Goal: Use online tool/utility: Utilize a website feature to perform a specific function

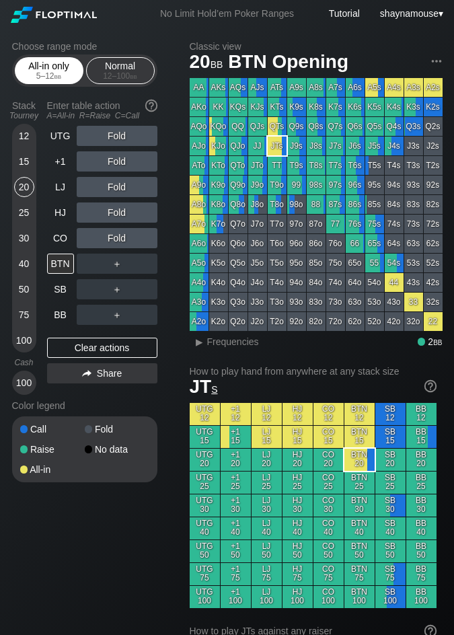
click at [45, 73] on div "5 – 12 bb" at bounding box center [49, 75] width 56 height 9
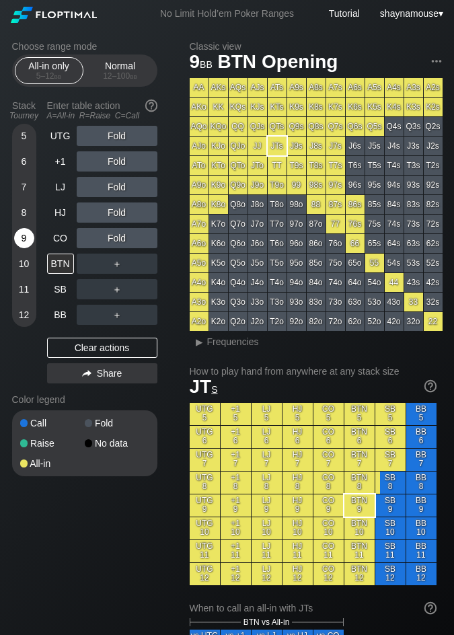
click at [17, 240] on div "9" at bounding box center [24, 238] width 20 height 20
click at [108, 71] on div "12 – 100 bb" at bounding box center [120, 75] width 56 height 9
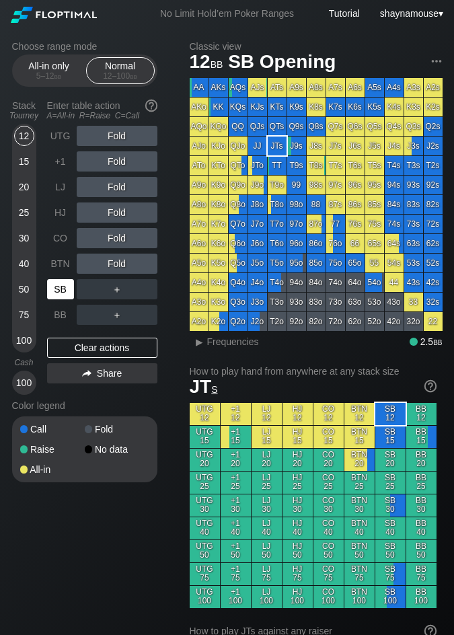
click at [65, 293] on div "SB" at bounding box center [60, 289] width 27 height 20
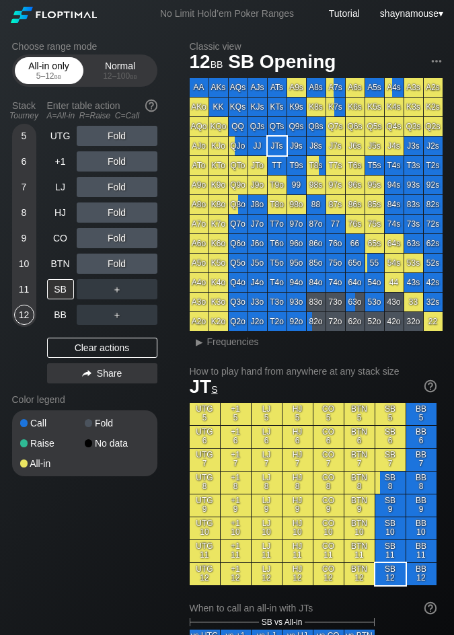
click at [47, 77] on div "5 – 12 bb" at bounding box center [49, 75] width 56 height 9
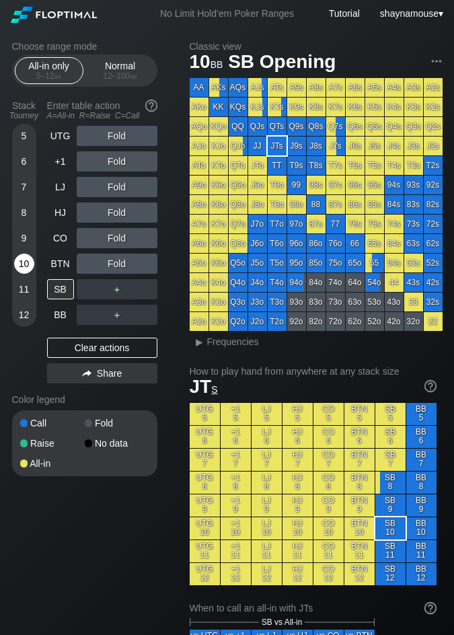
click at [24, 265] on div "10" at bounding box center [24, 263] width 20 height 20
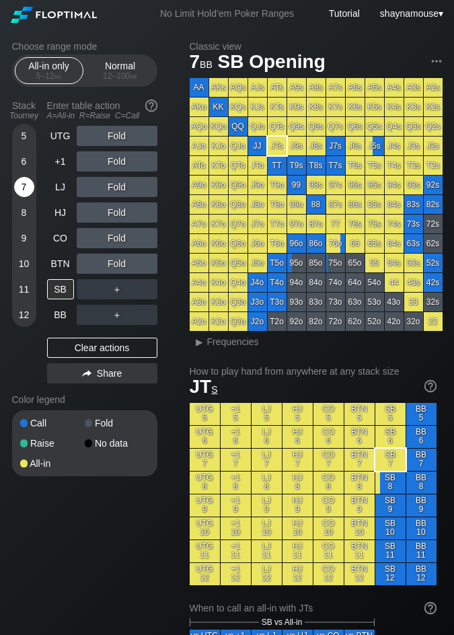
click at [19, 189] on div "7" at bounding box center [24, 187] width 20 height 20
click at [85, 293] on div "A ✕" at bounding box center [90, 289] width 26 height 20
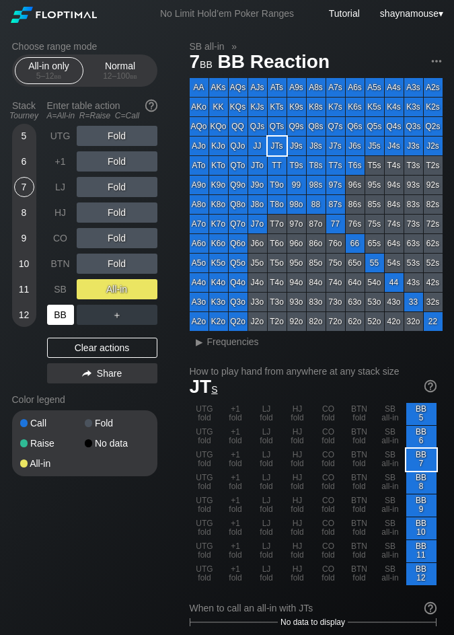
click at [65, 317] on div "BB" at bounding box center [60, 315] width 27 height 20
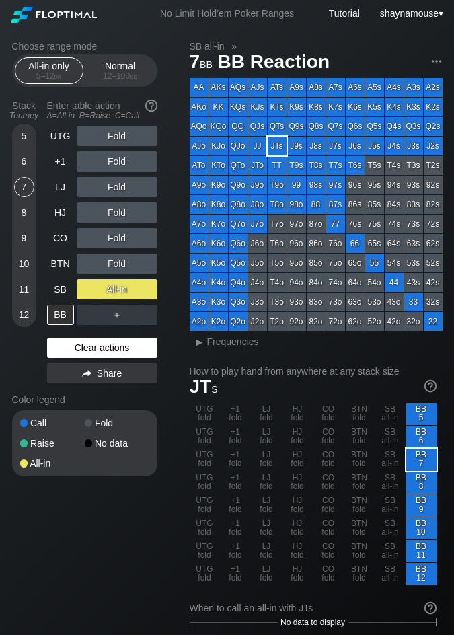
click at [105, 356] on div "Clear actions" at bounding box center [102, 347] width 110 height 20
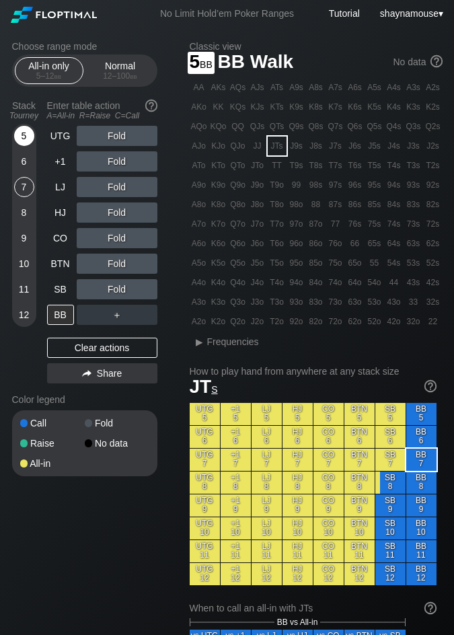
click at [22, 133] on div "5" at bounding box center [24, 136] width 20 height 20
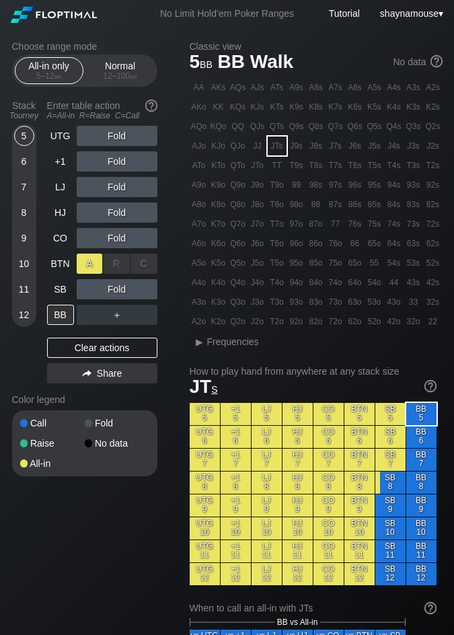
click at [85, 257] on div "A ✕" at bounding box center [90, 263] width 26 height 20
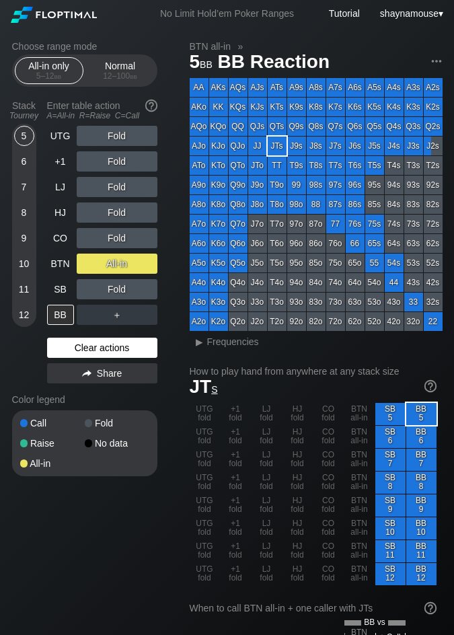
click at [99, 344] on div "Clear actions" at bounding box center [102, 347] width 110 height 20
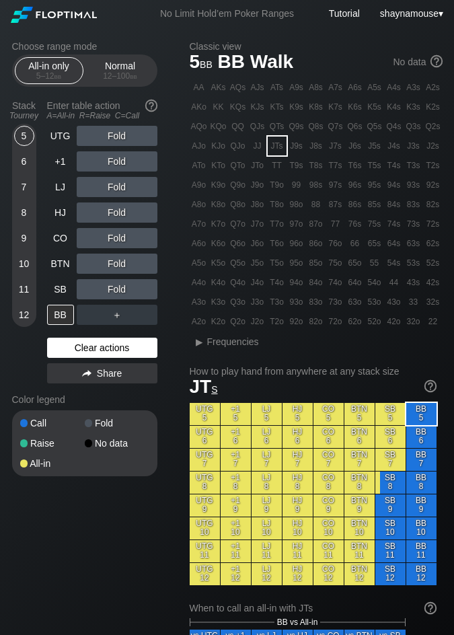
click at [99, 344] on div "Clear actions" at bounding box center [102, 347] width 110 height 20
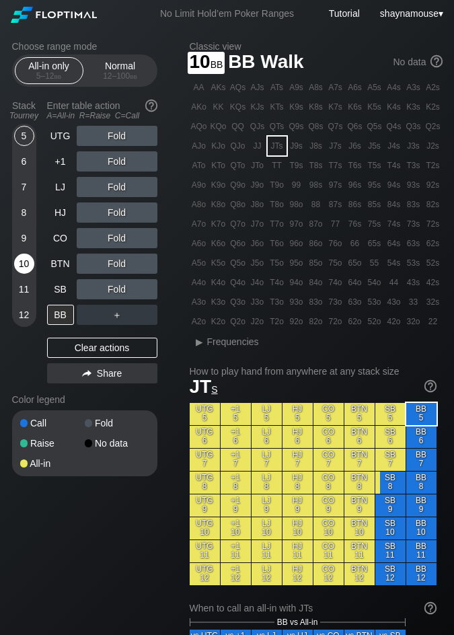
click at [19, 274] on div "10" at bounding box center [24, 266] width 20 height 26
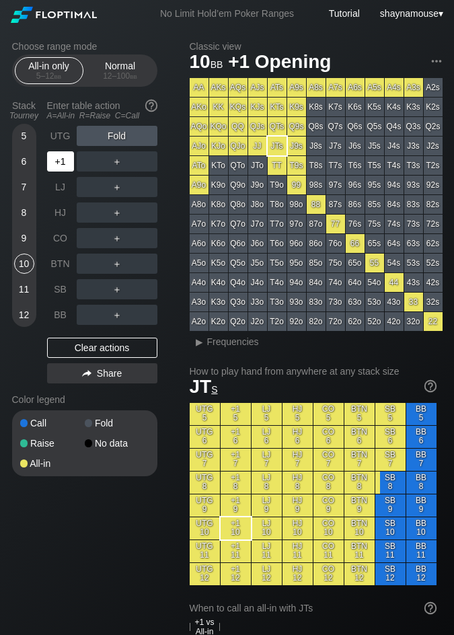
click at [66, 166] on div "+1" at bounding box center [60, 161] width 27 height 20
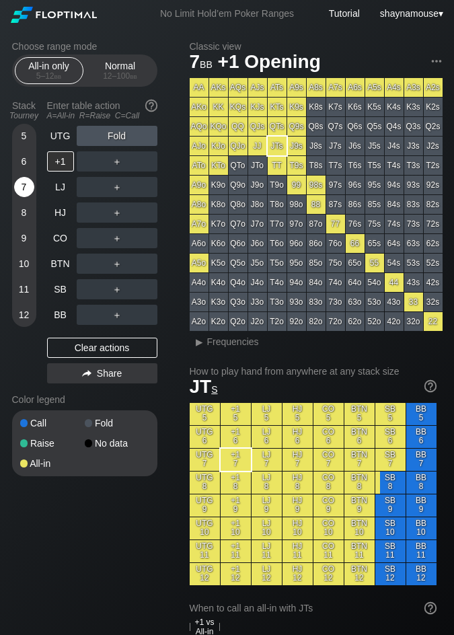
click at [30, 192] on div "7" at bounding box center [24, 187] width 20 height 20
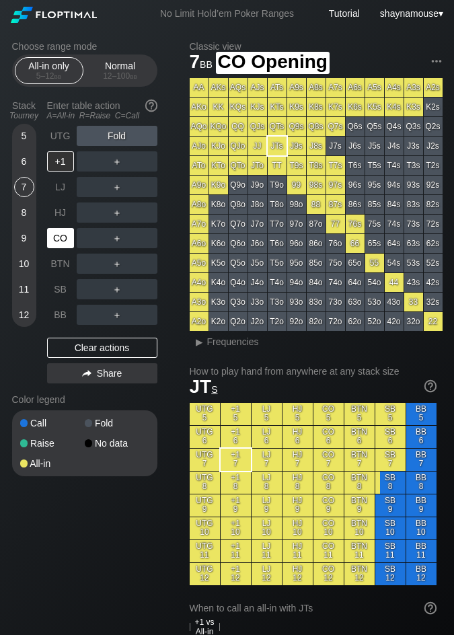
click at [62, 235] on div "CO" at bounding box center [60, 238] width 27 height 20
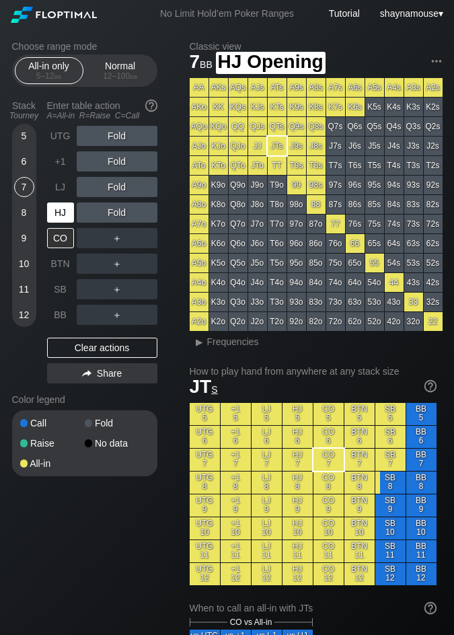
click at [63, 211] on div "HJ" at bounding box center [60, 212] width 27 height 20
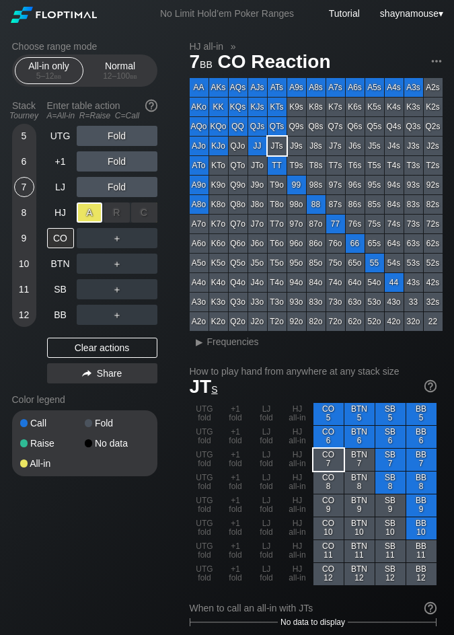
click at [83, 216] on div "A ✕" at bounding box center [90, 212] width 26 height 20
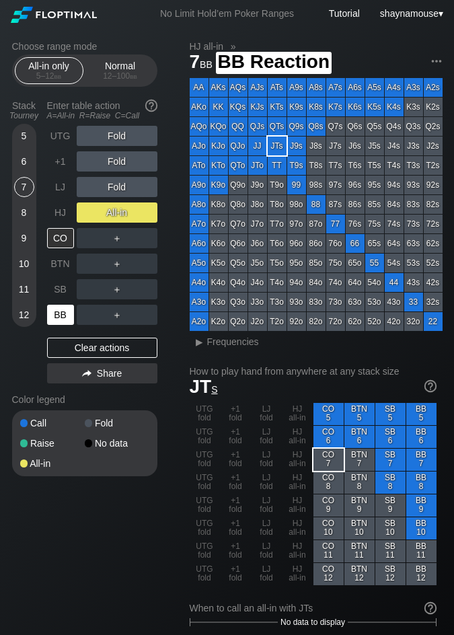
click at [59, 307] on div "BB" at bounding box center [60, 315] width 27 height 20
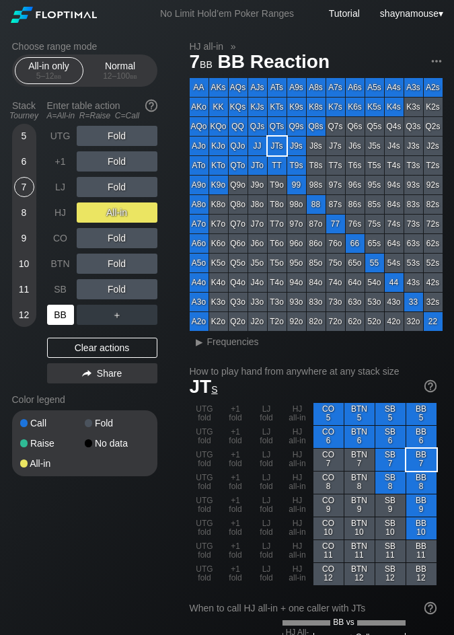
click at [59, 307] on div "BB" at bounding box center [60, 315] width 27 height 20
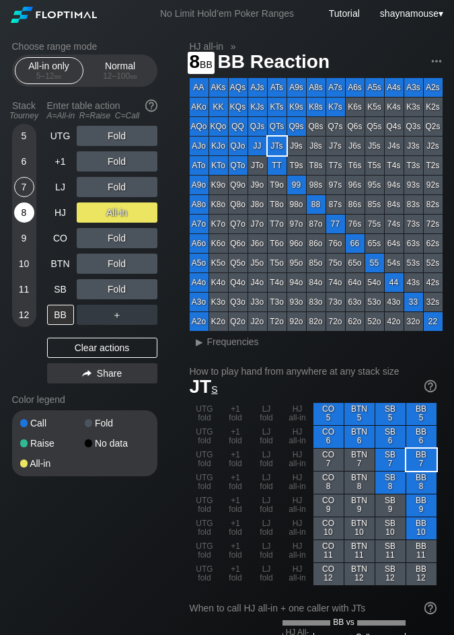
click at [26, 223] on div "8" at bounding box center [24, 215] width 20 height 26
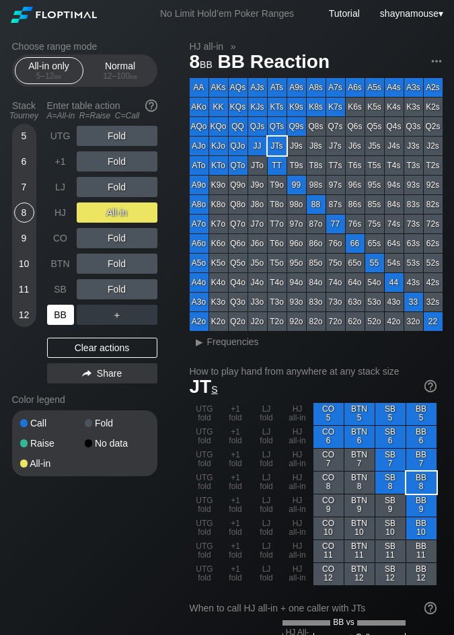
click at [59, 318] on div "BB" at bounding box center [60, 315] width 27 height 20
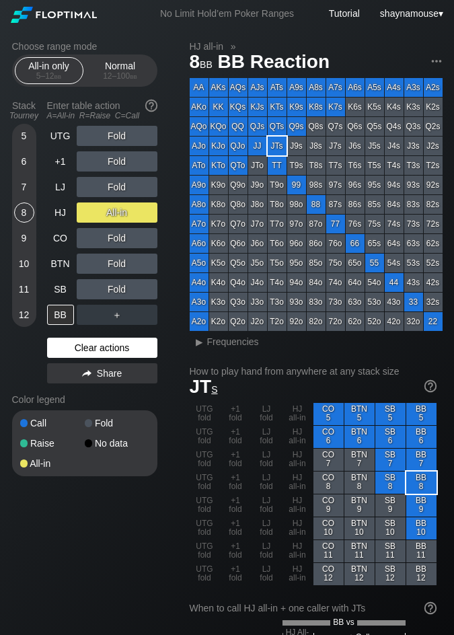
click at [77, 352] on div "Clear actions" at bounding box center [102, 347] width 110 height 20
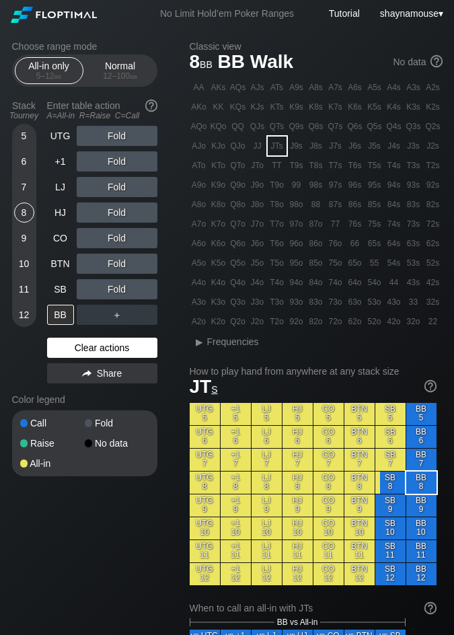
click at [77, 352] on div "Clear actions" at bounding box center [102, 347] width 110 height 20
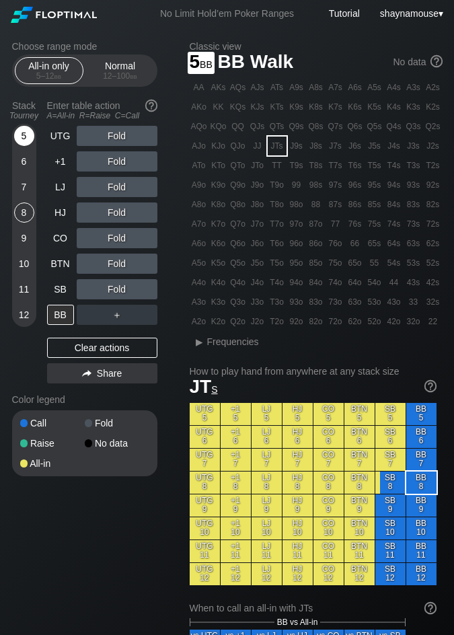
click at [19, 143] on div "5" at bounding box center [24, 136] width 20 height 20
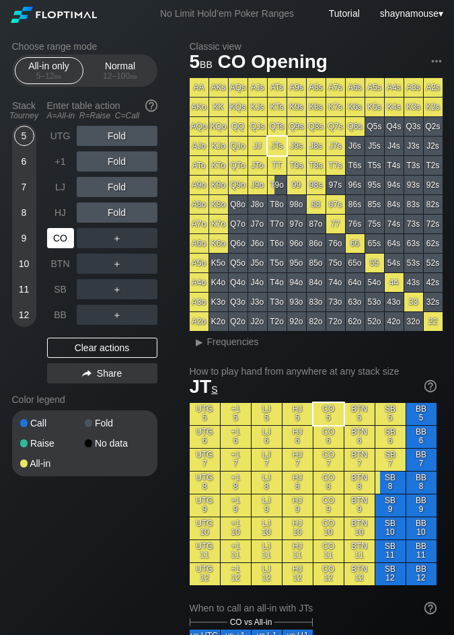
click at [59, 234] on div "CO" at bounding box center [60, 238] width 27 height 20
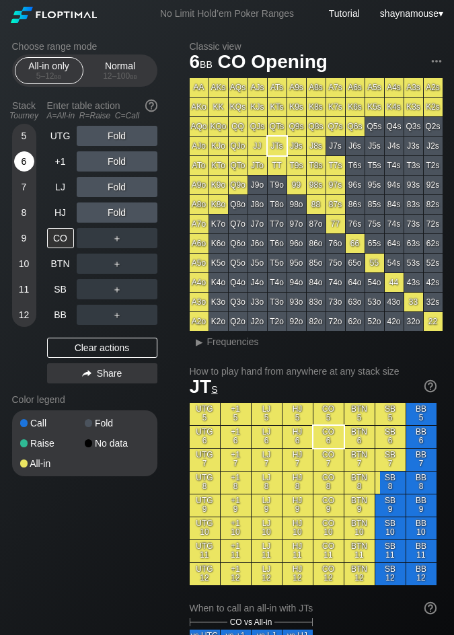
click at [19, 162] on div "6" at bounding box center [24, 161] width 20 height 20
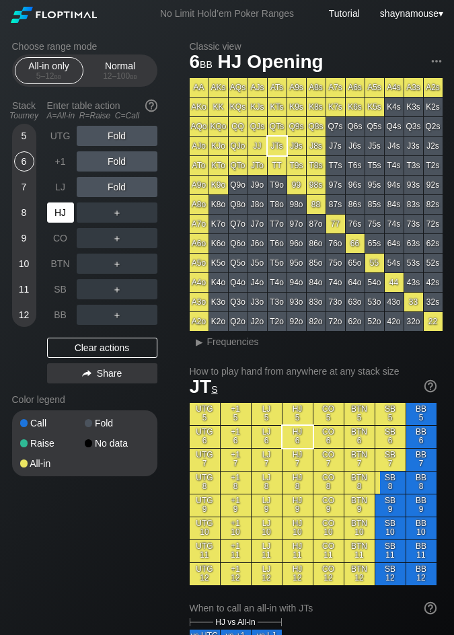
click at [50, 206] on div "HJ" at bounding box center [60, 212] width 27 height 20
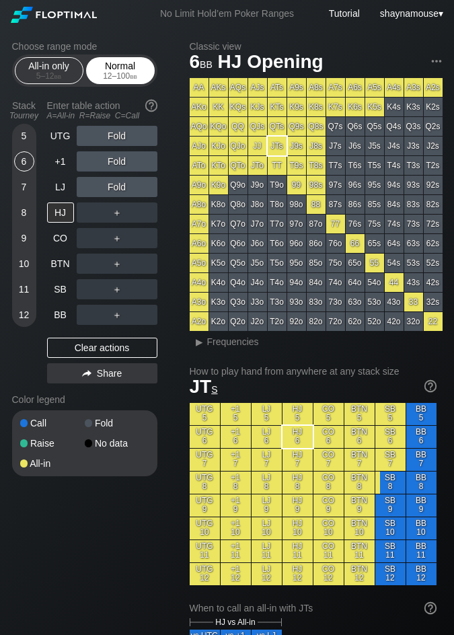
click at [109, 69] on div "Normal 12 – 100 bb" at bounding box center [120, 71] width 62 height 26
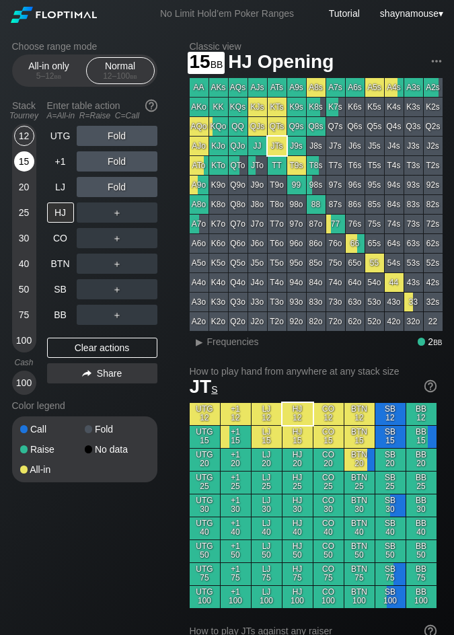
click at [28, 157] on div "15" at bounding box center [24, 161] width 20 height 20
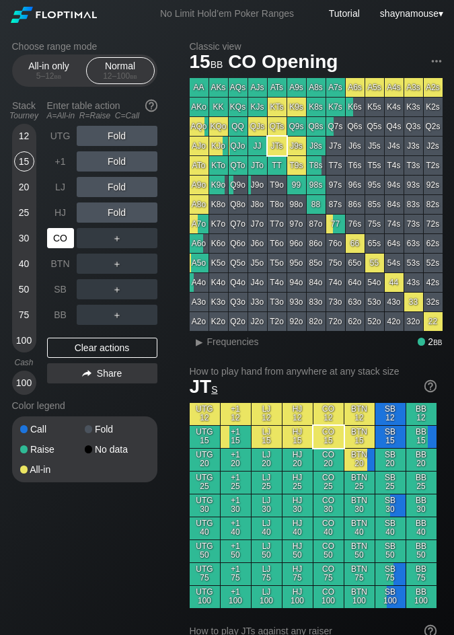
click at [57, 238] on div "CO" at bounding box center [60, 238] width 27 height 20
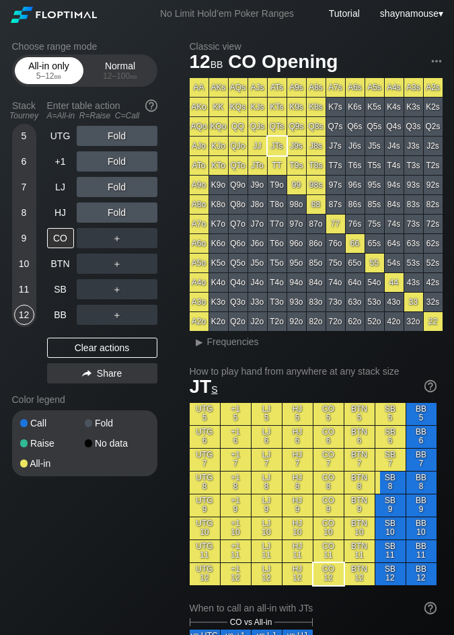
click at [73, 71] on div "5 – 12 bb" at bounding box center [49, 75] width 56 height 9
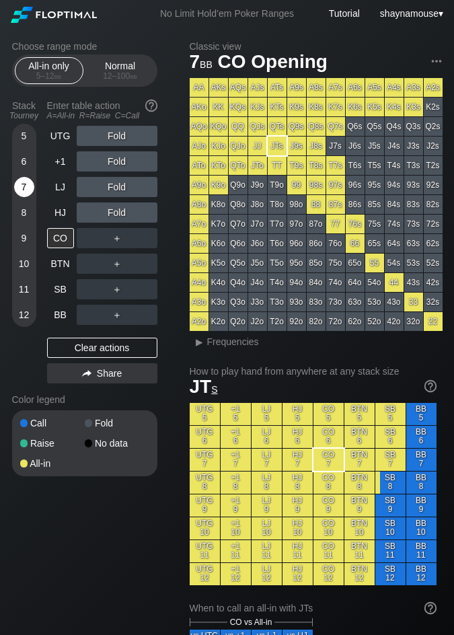
click at [28, 192] on div "7" at bounding box center [24, 187] width 20 height 20
click at [87, 264] on div "A ✕" at bounding box center [90, 263] width 26 height 20
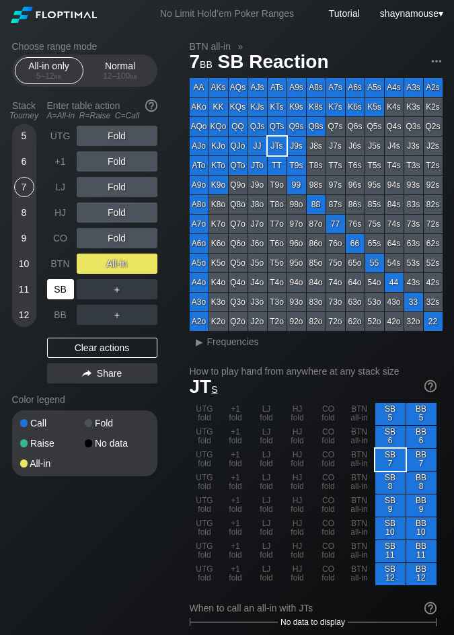
click at [65, 282] on div "SB" at bounding box center [60, 289] width 27 height 20
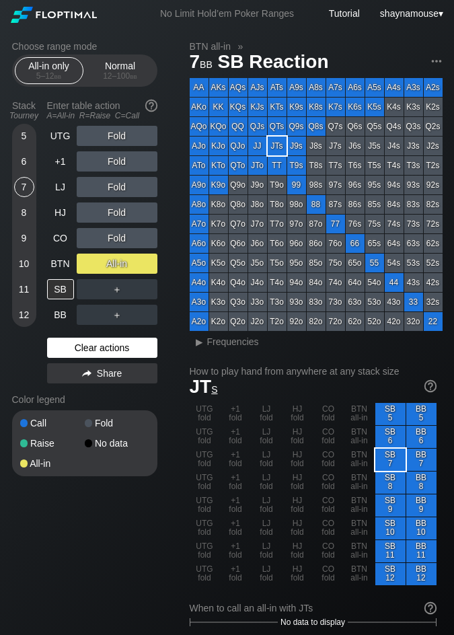
click at [99, 346] on div "Clear actions" at bounding box center [102, 347] width 110 height 20
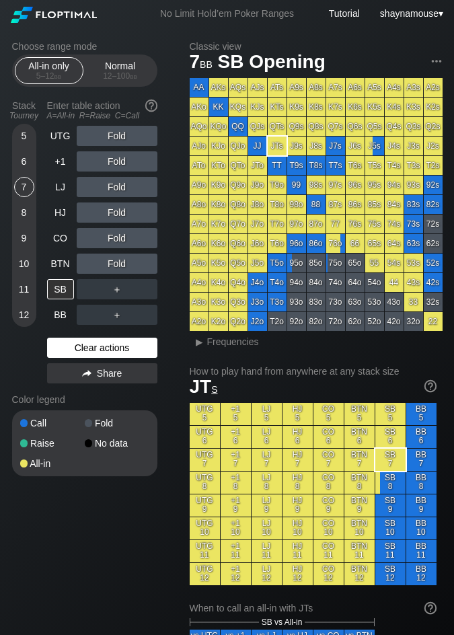
click at [99, 346] on div "Clear actions" at bounding box center [102, 347] width 110 height 20
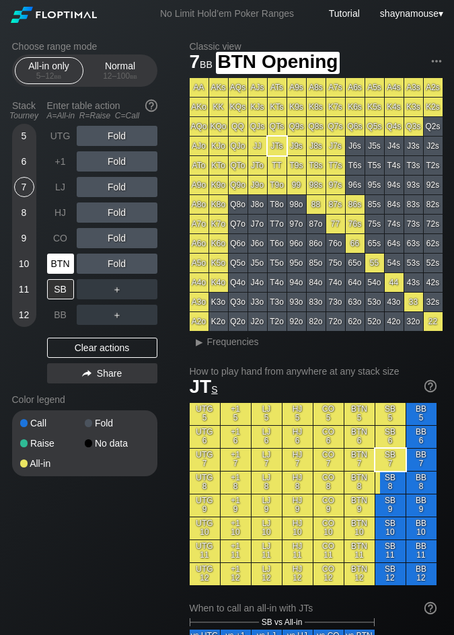
click at [58, 264] on div "BTN" at bounding box center [60, 263] width 27 height 20
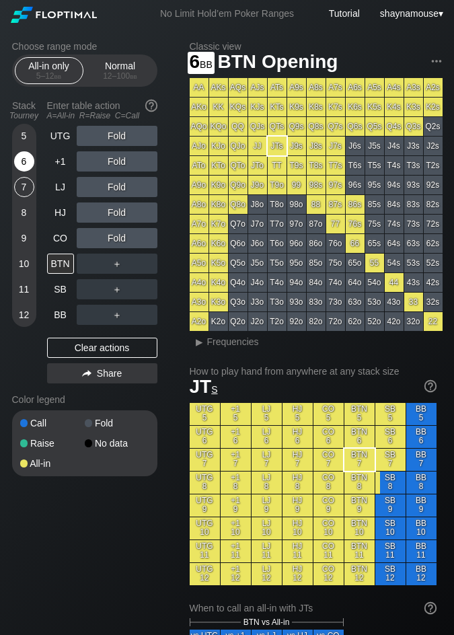
click at [27, 165] on div "6" at bounding box center [24, 161] width 20 height 20
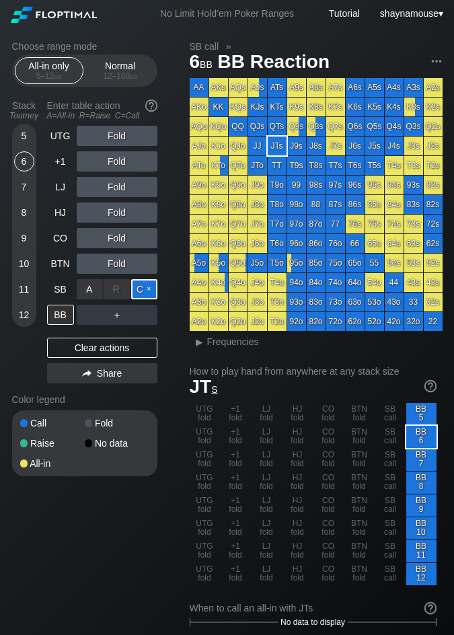
click at [136, 294] on div "C ✕" at bounding box center [144, 289] width 26 height 20
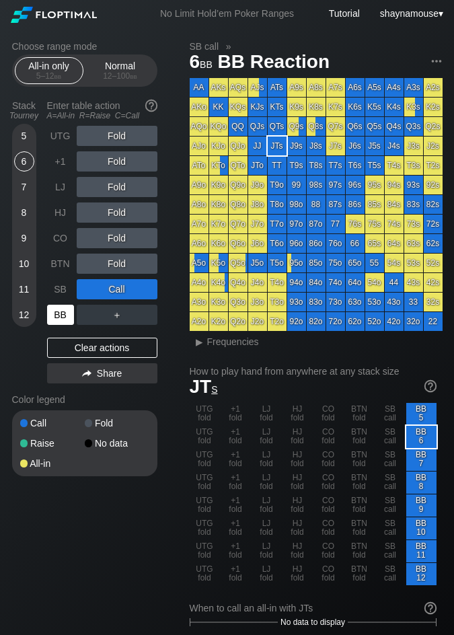
click at [56, 304] on div "BB" at bounding box center [62, 315] width 30 height 26
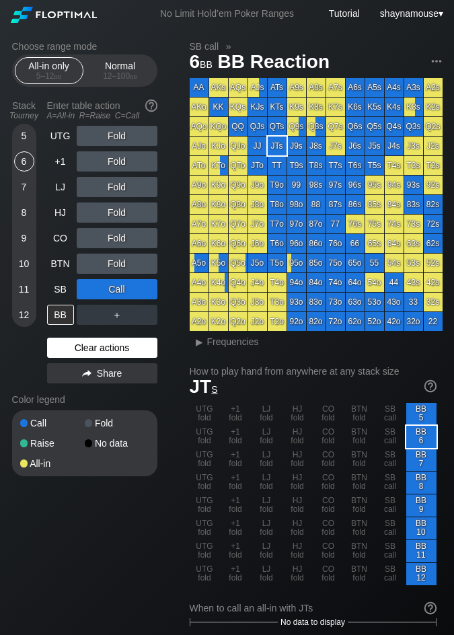
click at [138, 347] on div "Clear actions" at bounding box center [102, 347] width 110 height 20
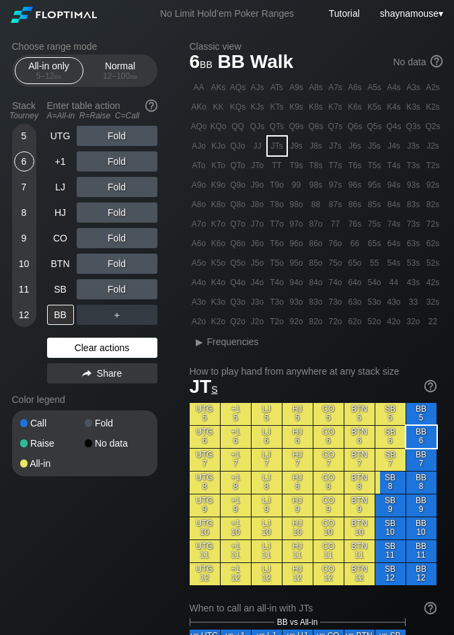
click at [138, 347] on div "Clear actions" at bounding box center [102, 347] width 110 height 20
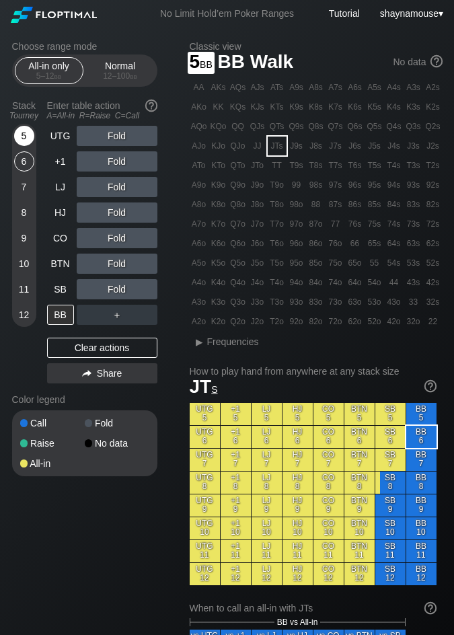
click at [28, 130] on div "5" at bounding box center [24, 136] width 20 height 20
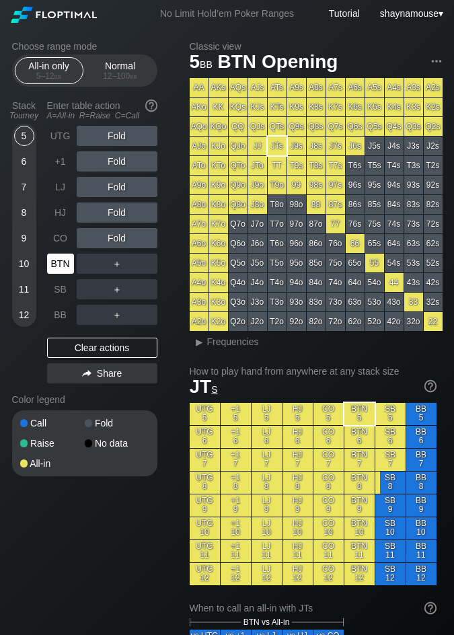
click at [67, 262] on div "BTN" at bounding box center [60, 263] width 27 height 20
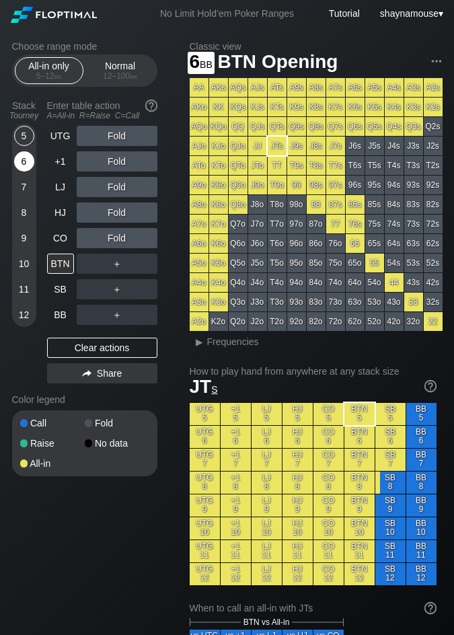
click at [22, 165] on div "6" at bounding box center [24, 161] width 20 height 20
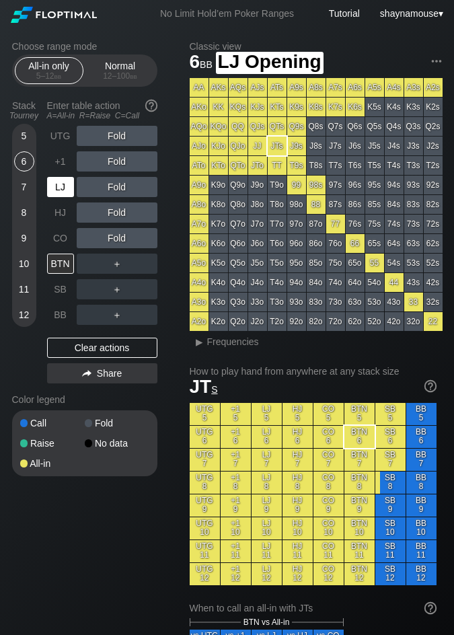
click at [56, 185] on div "LJ" at bounding box center [60, 187] width 27 height 20
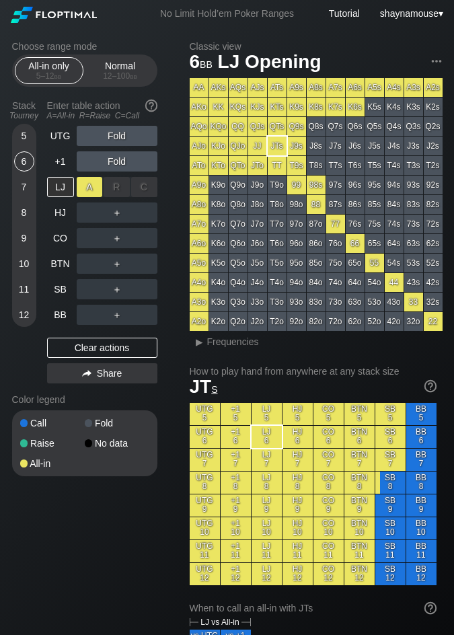
click at [88, 192] on div "A ✕" at bounding box center [90, 187] width 26 height 20
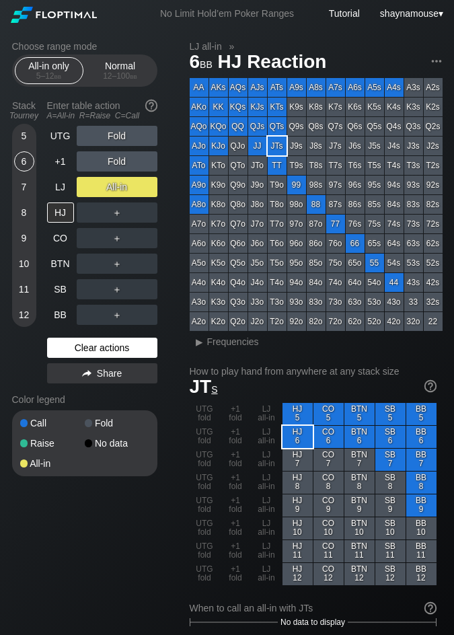
click at [71, 343] on div "Clear actions" at bounding box center [102, 347] width 110 height 20
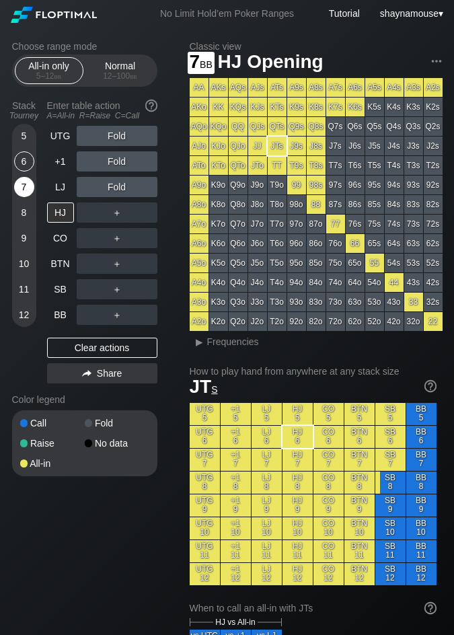
click at [18, 185] on div "7" at bounding box center [24, 187] width 20 height 20
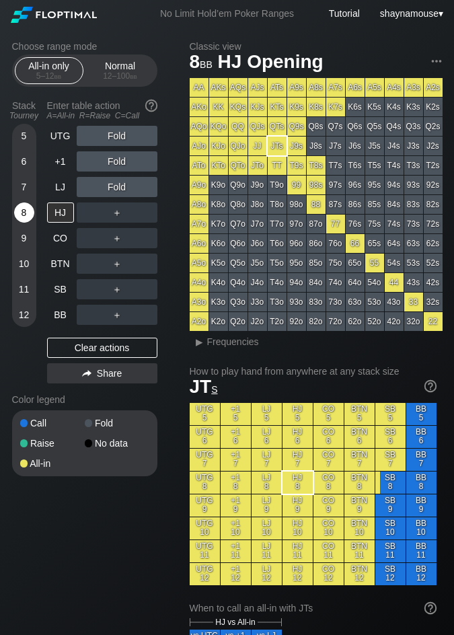
drag, startPoint x: 22, startPoint y: 209, endPoint x: 31, endPoint y: 225, distance: 18.7
click at [22, 210] on div "8" at bounding box center [24, 212] width 20 height 20
drag, startPoint x: 77, startPoint y: 265, endPoint x: 74, endPoint y: 280, distance: 15.7
click at [83, 268] on div "A ✕" at bounding box center [90, 263] width 26 height 20
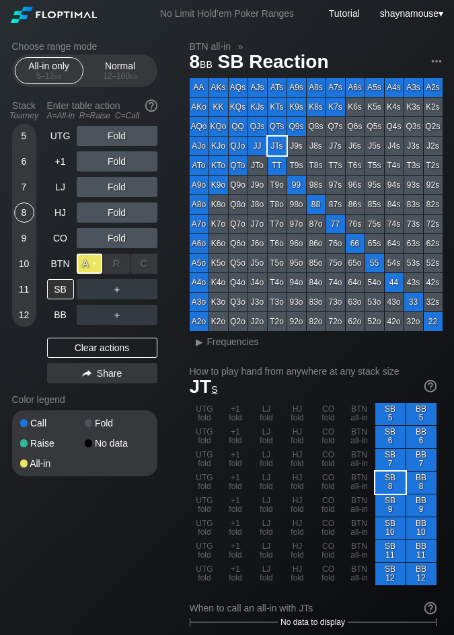
click at [88, 266] on div "A ✕" at bounding box center [90, 263] width 26 height 20
